Goal: Task Accomplishment & Management: Use online tool/utility

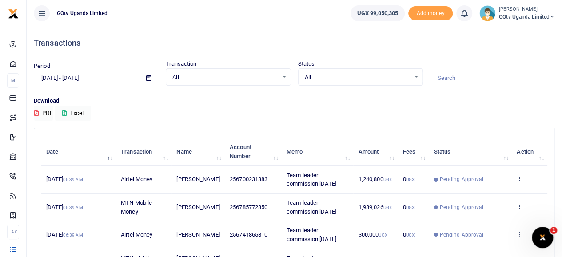
click at [518, 177] on icon at bounding box center [520, 179] width 6 height 6
click at [510, 190] on link "View details" at bounding box center [487, 194] width 70 height 12
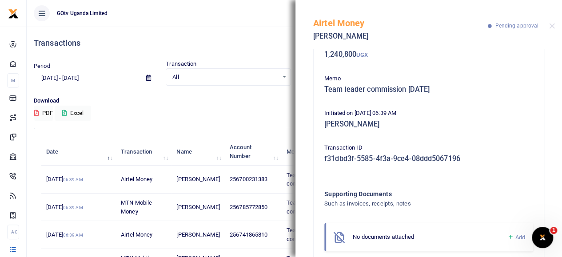
scroll to position [80, 0]
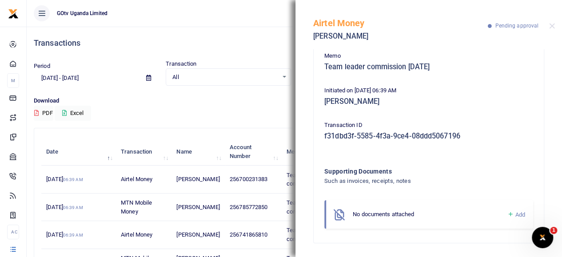
click at [507, 214] on icon at bounding box center [510, 215] width 7 height 8
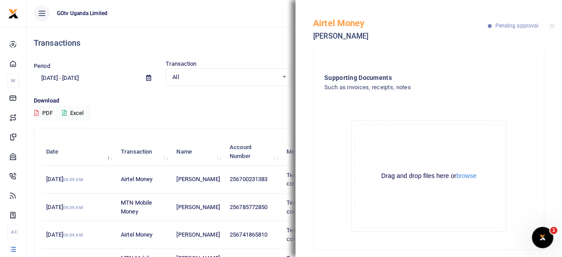
scroll to position [180, 0]
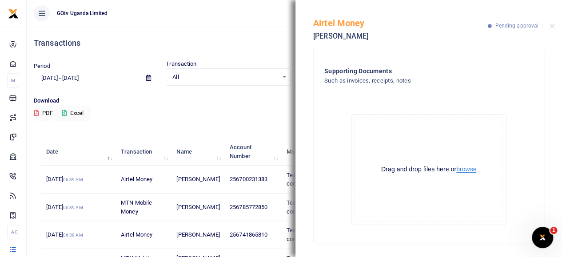
click at [462, 172] on button "browse" at bounding box center [466, 169] width 20 height 7
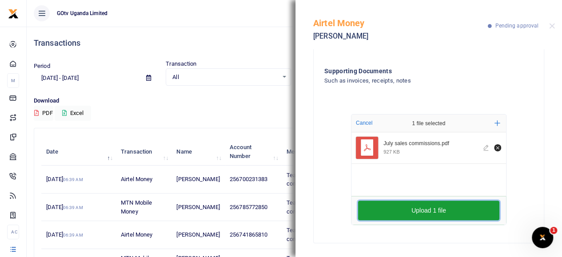
click at [444, 206] on button "Upload 1 file" at bounding box center [428, 211] width 141 height 20
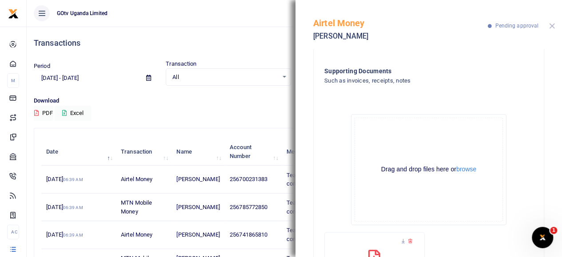
click at [553, 24] on button "Close" at bounding box center [552, 26] width 6 height 6
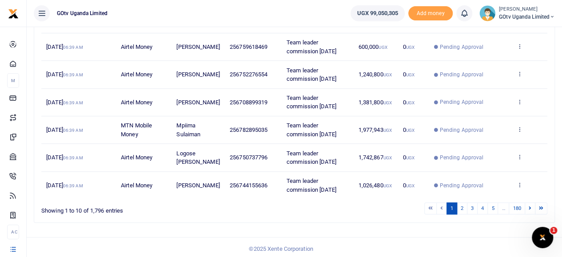
scroll to position [244, 0]
click at [466, 206] on link "2" at bounding box center [462, 208] width 11 height 12
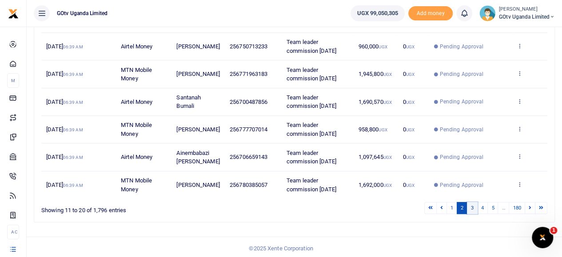
click at [475, 207] on link "3" at bounding box center [472, 208] width 11 height 12
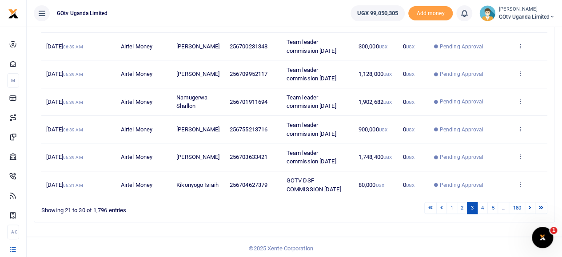
click at [523, 180] on td "View details Send again" at bounding box center [530, 185] width 36 height 27
click at [517, 183] on icon at bounding box center [520, 184] width 6 height 6
click at [460, 147] on icon at bounding box center [463, 150] width 6 height 6
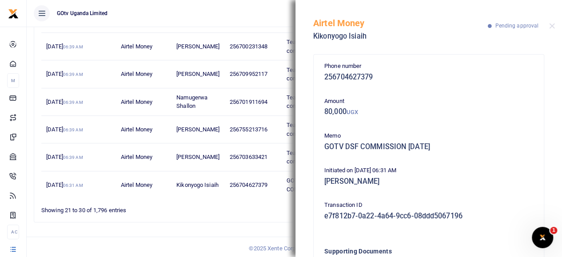
scroll to position [80, 0]
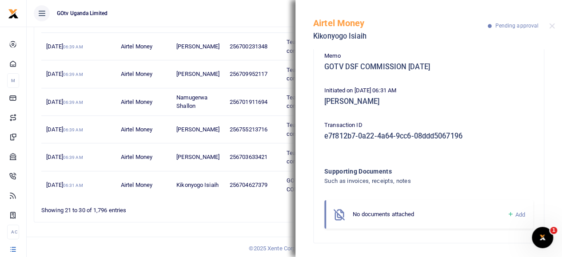
click at [507, 215] on icon at bounding box center [510, 215] width 7 height 8
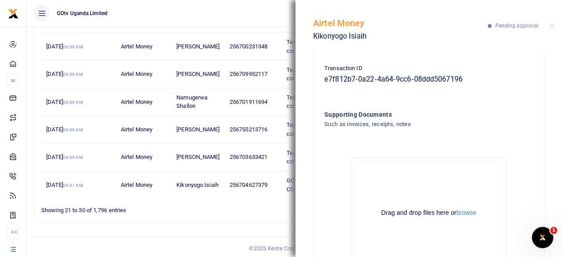
scroll to position [180, 0]
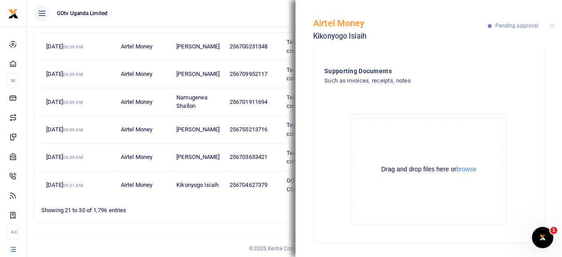
click at [461, 180] on div "Drag and drop files here or browse Powered by Uppy" at bounding box center [429, 170] width 148 height 104
click at [464, 173] on button "browse" at bounding box center [466, 169] width 20 height 7
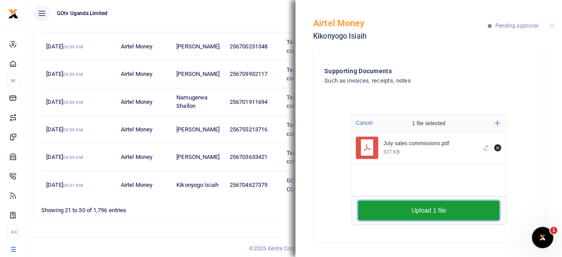
drag, startPoint x: 444, startPoint y: 207, endPoint x: 520, endPoint y: 130, distance: 108.4
click at [445, 207] on button "Upload 1 file" at bounding box center [428, 211] width 141 height 20
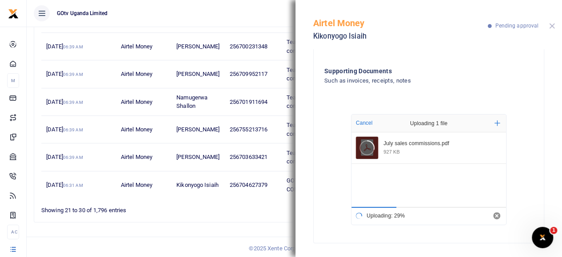
click at [552, 24] on button "Close" at bounding box center [552, 26] width 6 height 6
